Goal: Task Accomplishment & Management: Manage account settings

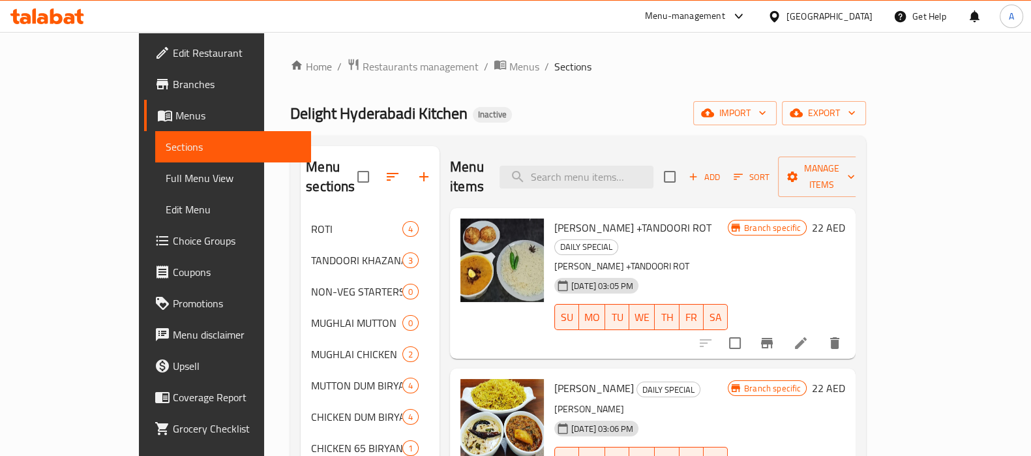
drag, startPoint x: 0, startPoint y: 0, endPoint x: 85, endPoint y: 111, distance: 139.6
click at [175, 111] on span "Menus" at bounding box center [237, 116] width 125 height 16
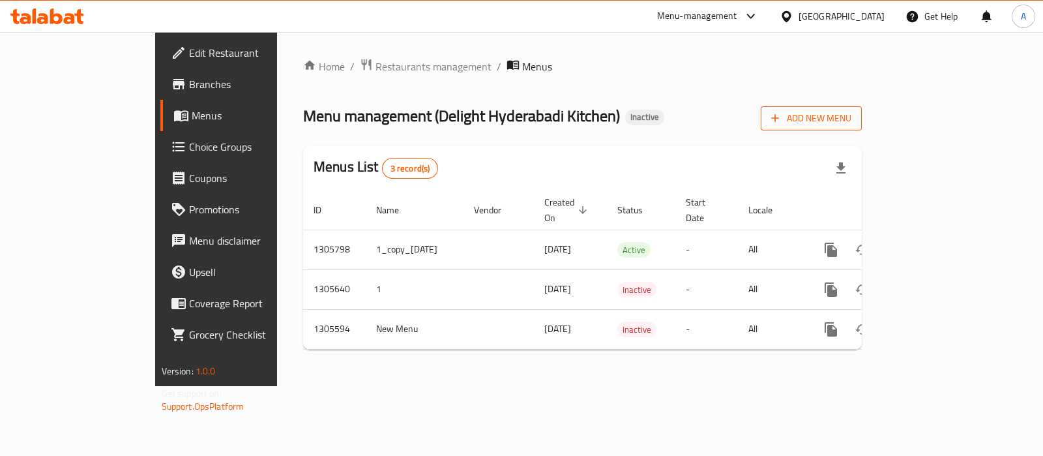
click at [852, 123] on span "Add New Menu" at bounding box center [811, 118] width 80 height 16
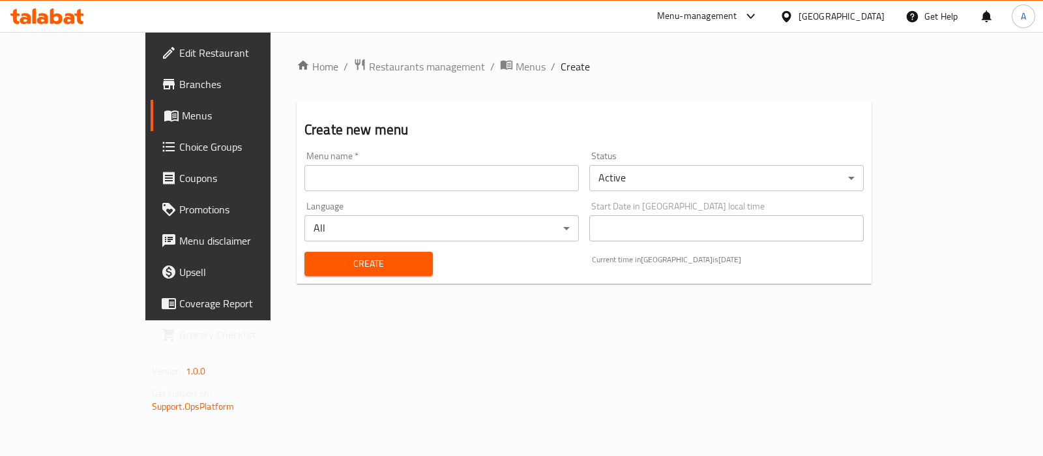
click at [355, 165] on input "text" at bounding box center [442, 178] width 275 height 26
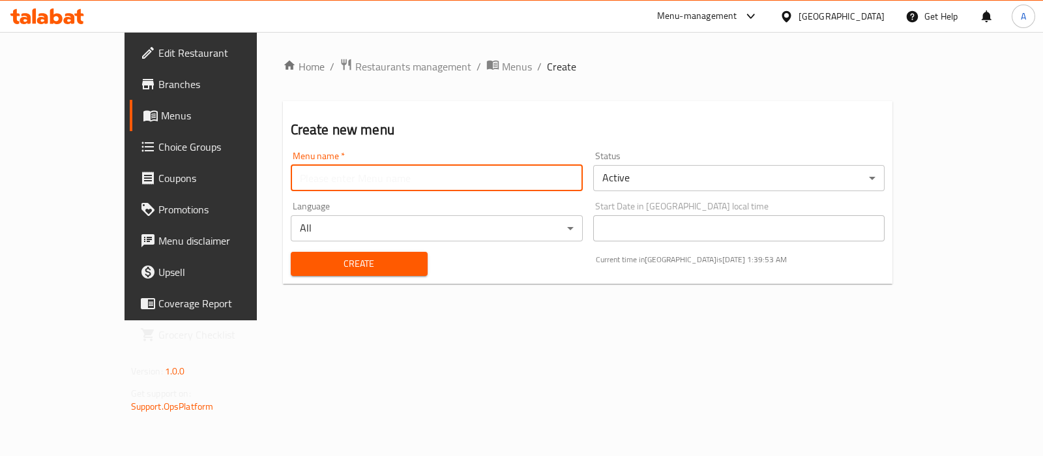
type input "Ameer aa"
click at [318, 264] on span "Create" at bounding box center [359, 264] width 116 height 16
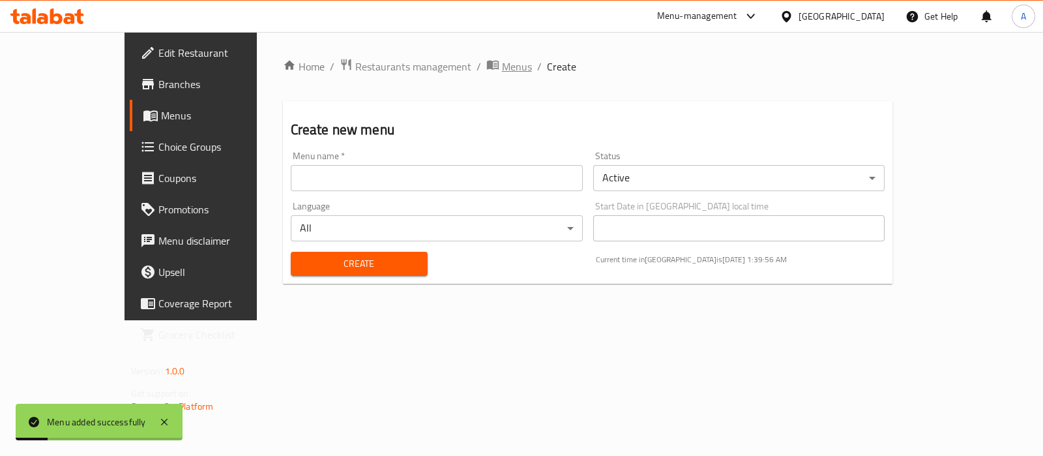
click at [502, 69] on span "Menus" at bounding box center [517, 67] width 30 height 16
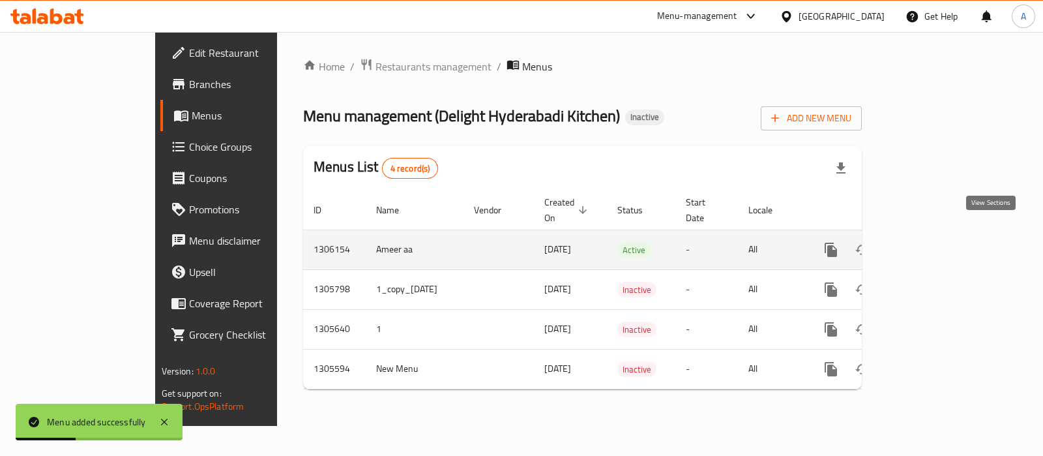
click at [941, 243] on link "enhanced table" at bounding box center [925, 249] width 31 height 31
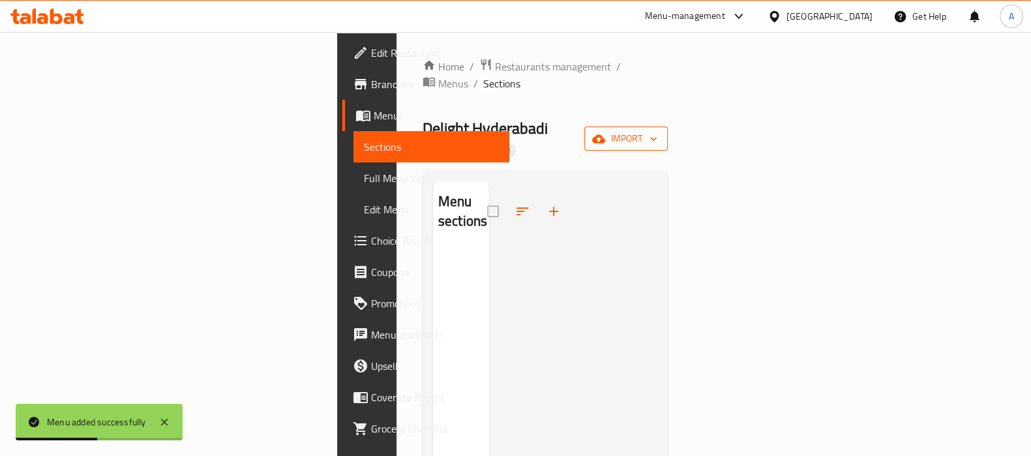
click at [657, 130] on span "import" at bounding box center [626, 138] width 63 height 16
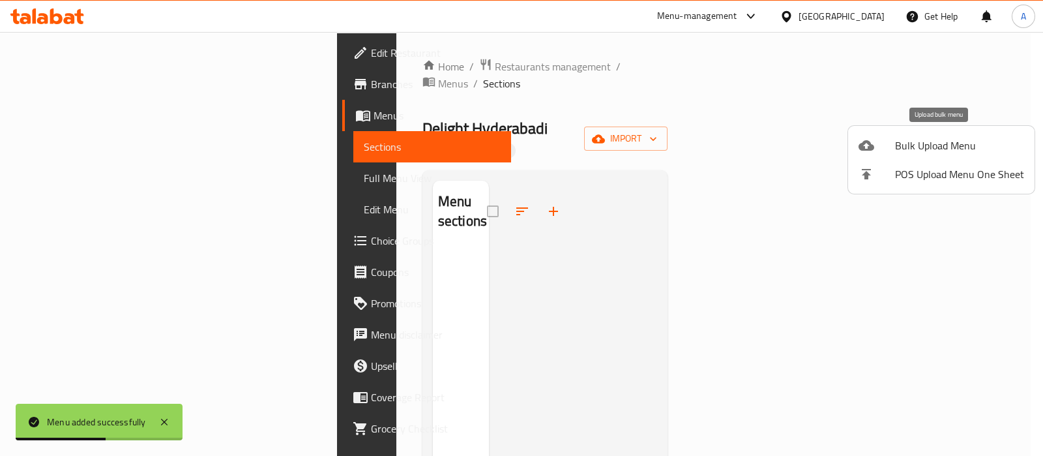
click at [934, 145] on span "Bulk Upload Menu" at bounding box center [959, 146] width 129 height 16
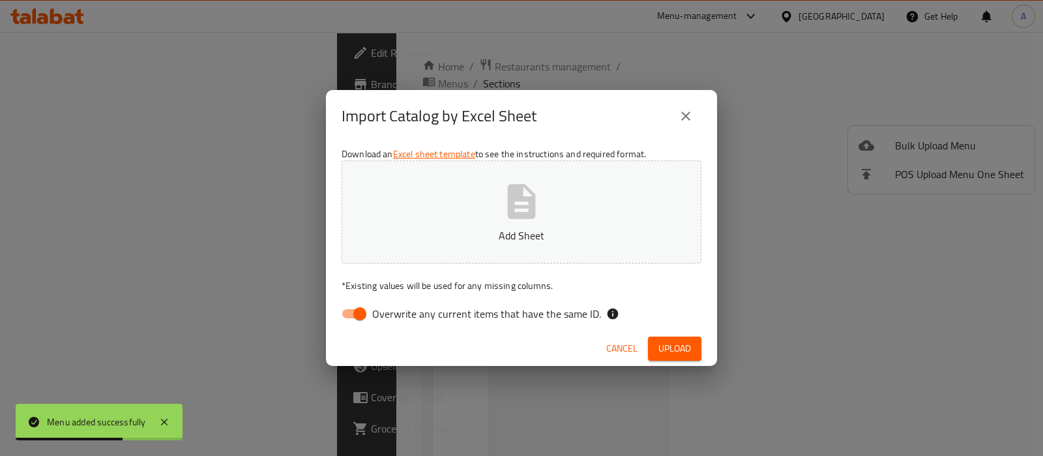
drag, startPoint x: 349, startPoint y: 318, endPoint x: 417, endPoint y: 276, distance: 79.3
click at [355, 313] on input "Overwrite any current items that have the same ID." at bounding box center [360, 313] width 74 height 25
checkbox input "false"
click at [500, 215] on button "Add Sheet" at bounding box center [522, 211] width 360 height 103
click at [668, 347] on span "Upload" at bounding box center [675, 348] width 33 height 16
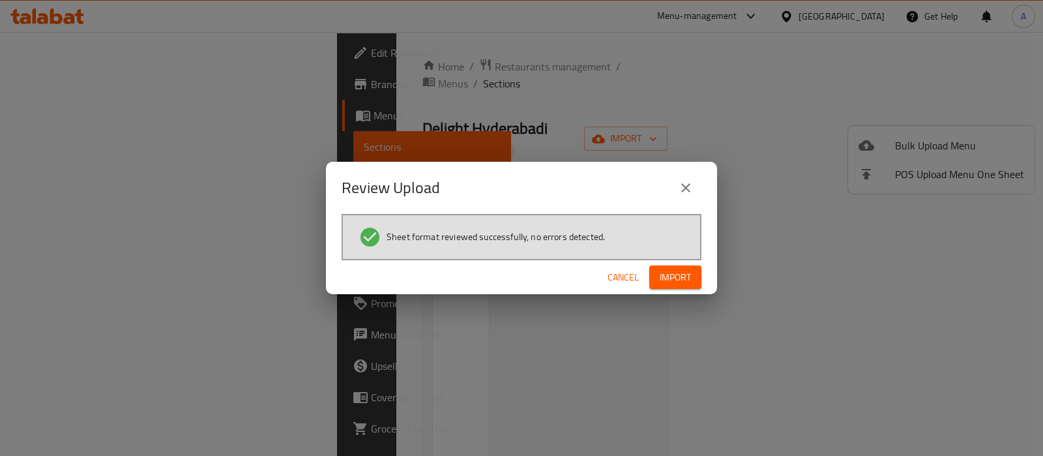
click at [697, 272] on button "Import" at bounding box center [676, 277] width 52 height 24
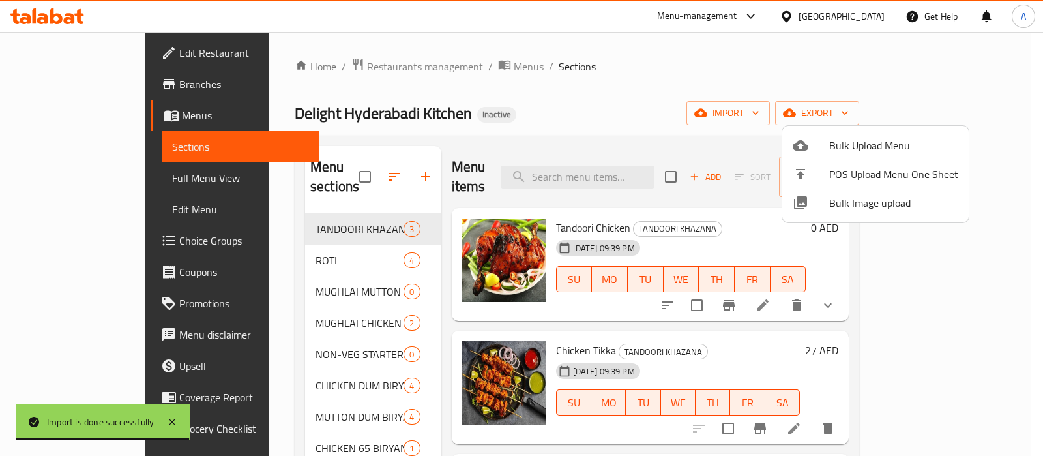
click at [92, 180] on div at bounding box center [521, 228] width 1043 height 456
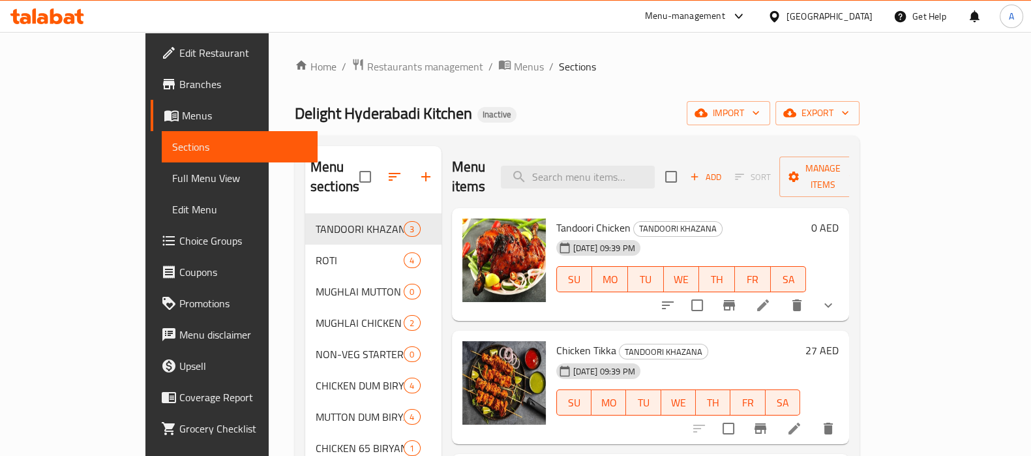
click at [172, 178] on span "Full Menu View" at bounding box center [239, 178] width 135 height 16
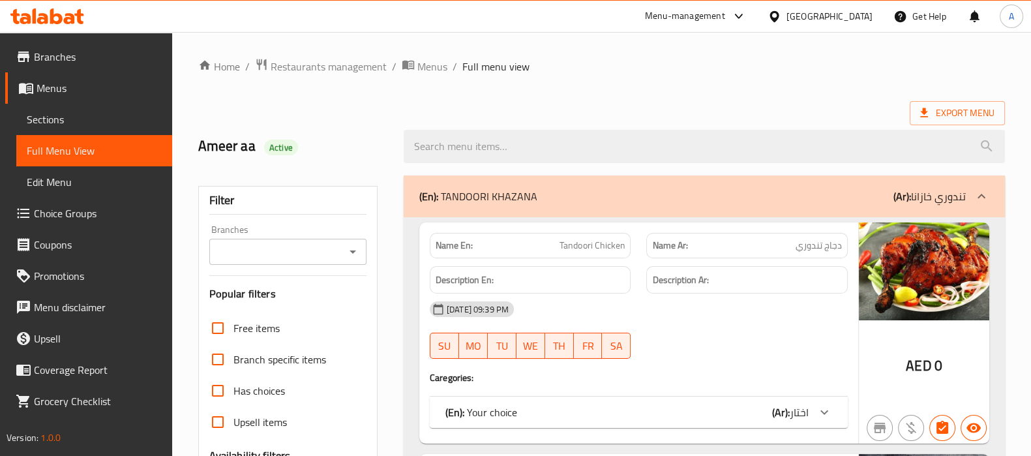
scroll to position [245, 0]
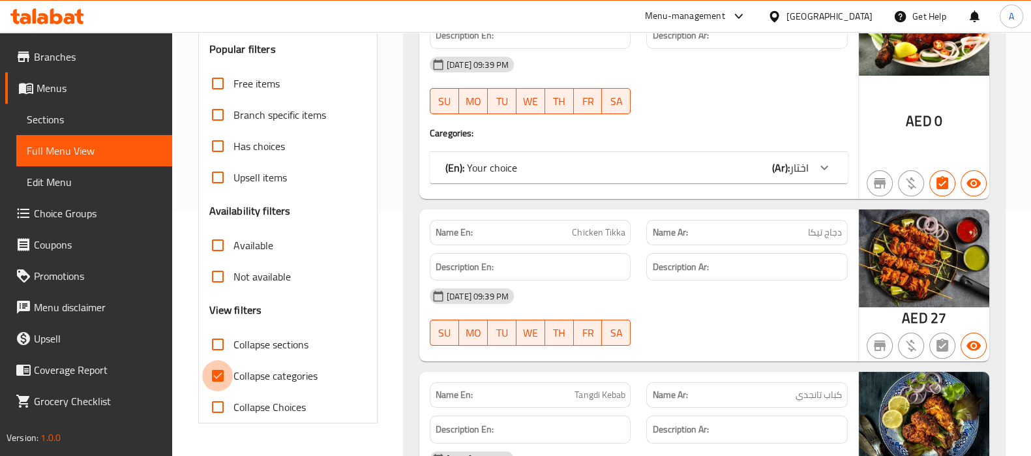
click at [218, 367] on input "Collapse categories" at bounding box center [217, 375] width 31 height 31
checkbox input "false"
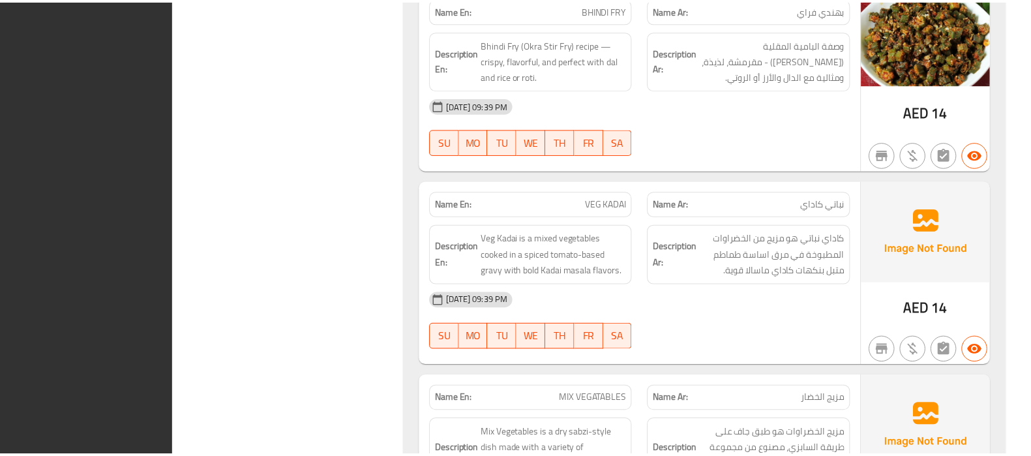
scroll to position [9388, 0]
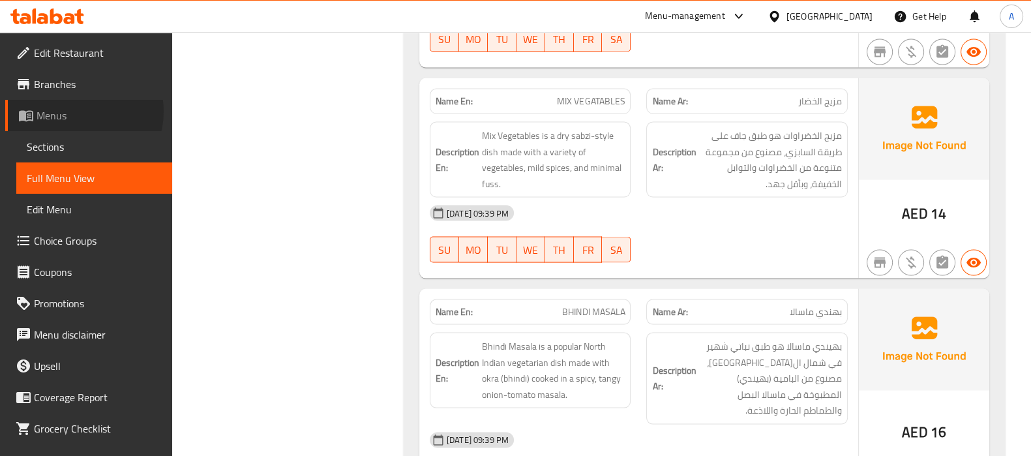
click at [78, 112] on span "Menus" at bounding box center [99, 116] width 125 height 16
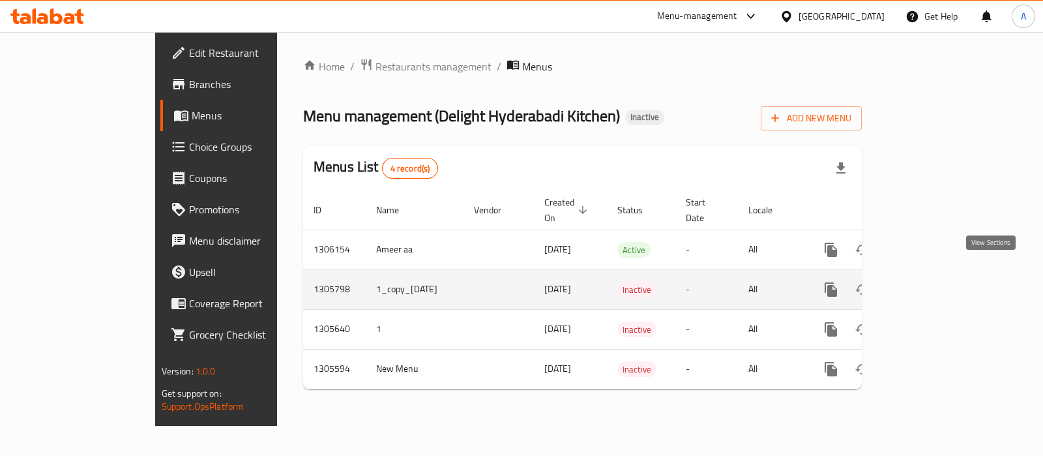
click at [941, 274] on link "enhanced table" at bounding box center [925, 289] width 31 height 31
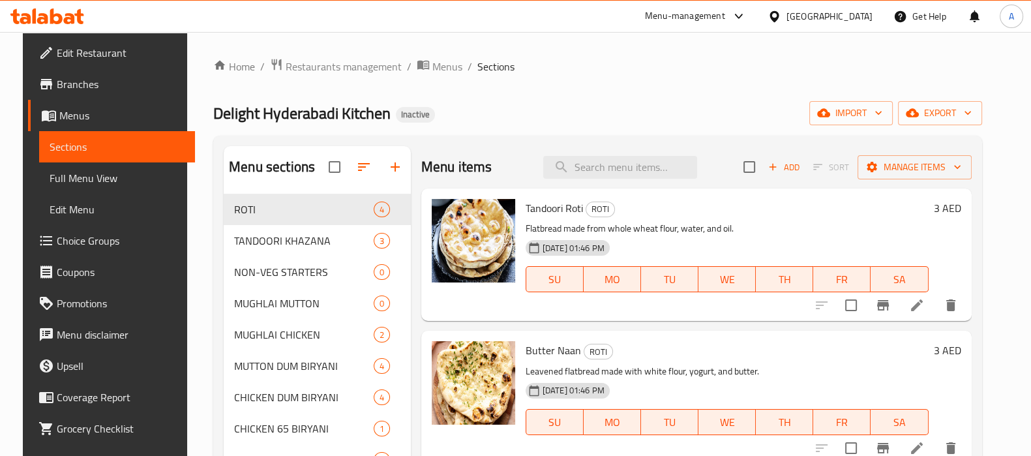
click at [91, 175] on span "Full Menu View" at bounding box center [117, 178] width 135 height 16
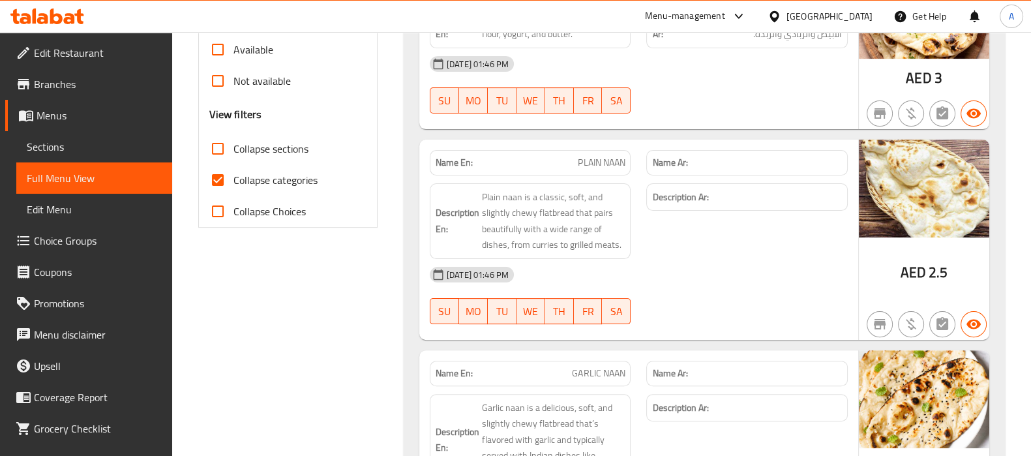
scroll to position [489, 0]
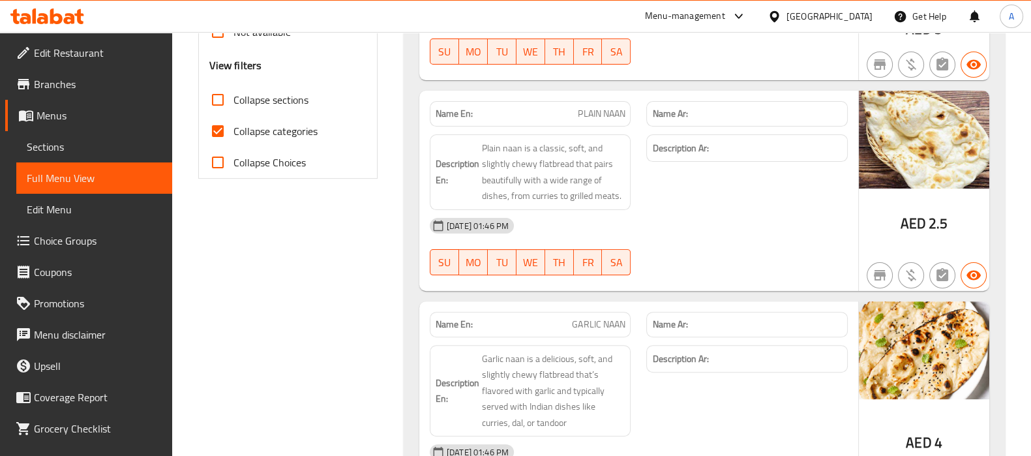
drag, startPoint x: 223, startPoint y: 136, endPoint x: 415, endPoint y: 117, distance: 192.7
click at [222, 135] on input "Collapse categories" at bounding box center [217, 130] width 31 height 31
checkbox input "false"
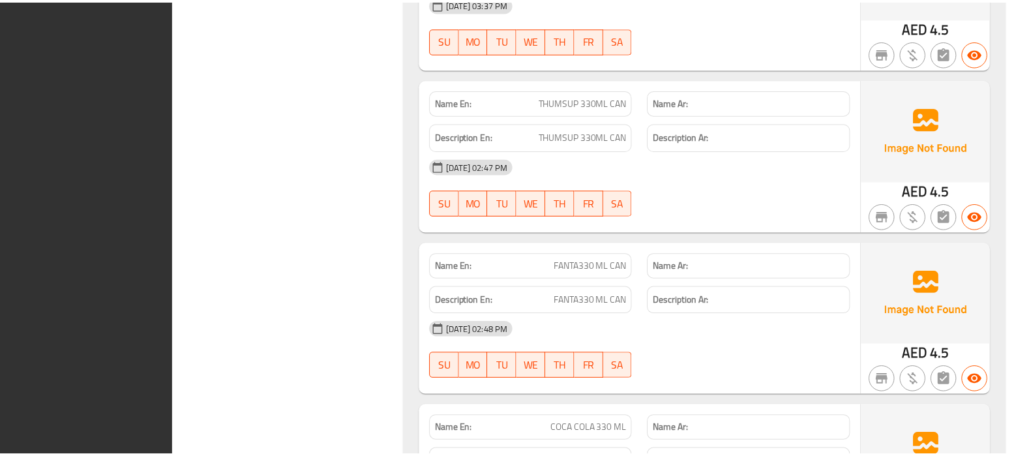
scroll to position [9323, 0]
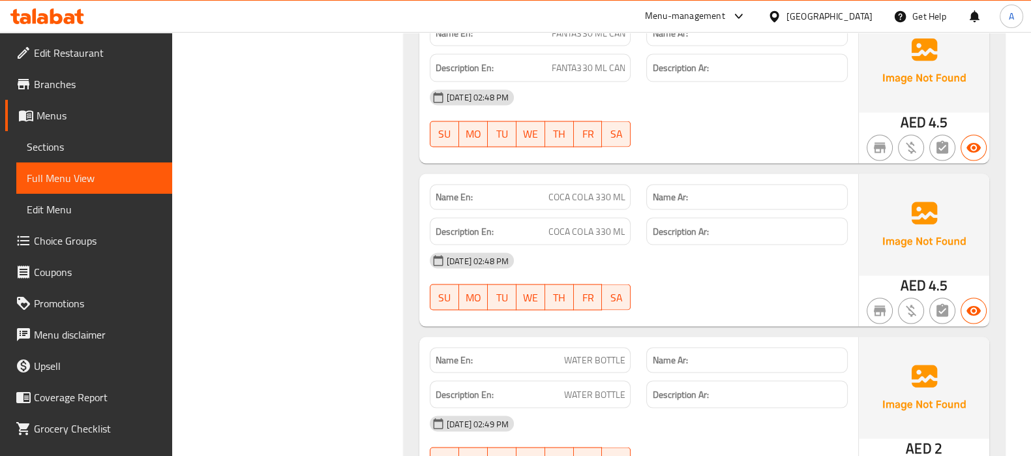
click at [111, 50] on span "Edit Restaurant" at bounding box center [98, 53] width 128 height 16
